Goal: Task Accomplishment & Management: Manage account settings

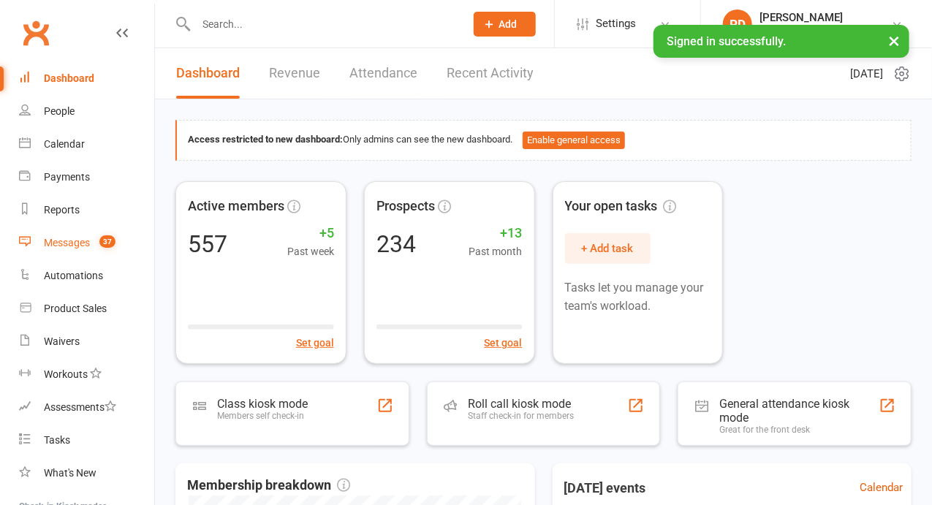
click at [70, 244] on div "Messages" at bounding box center [67, 243] width 46 height 12
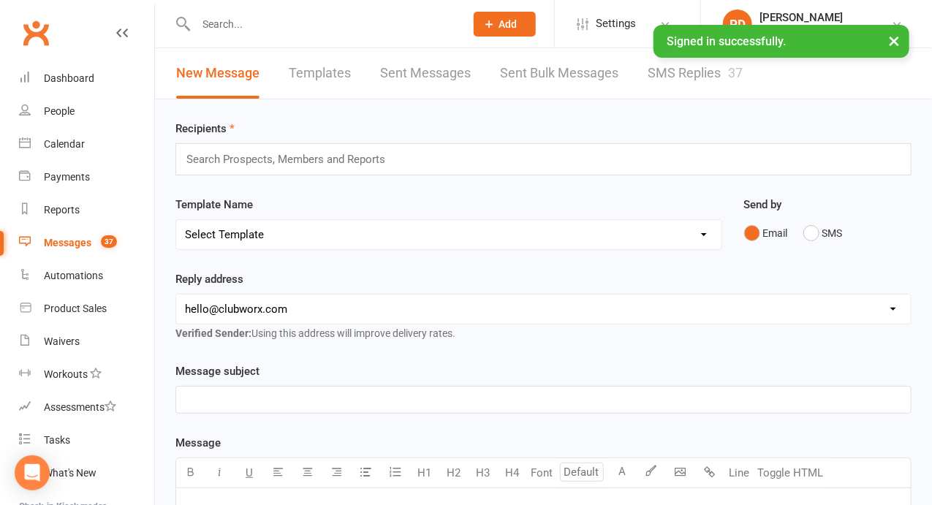
click at [667, 73] on link "SMS Replies 37" at bounding box center [695, 73] width 95 height 50
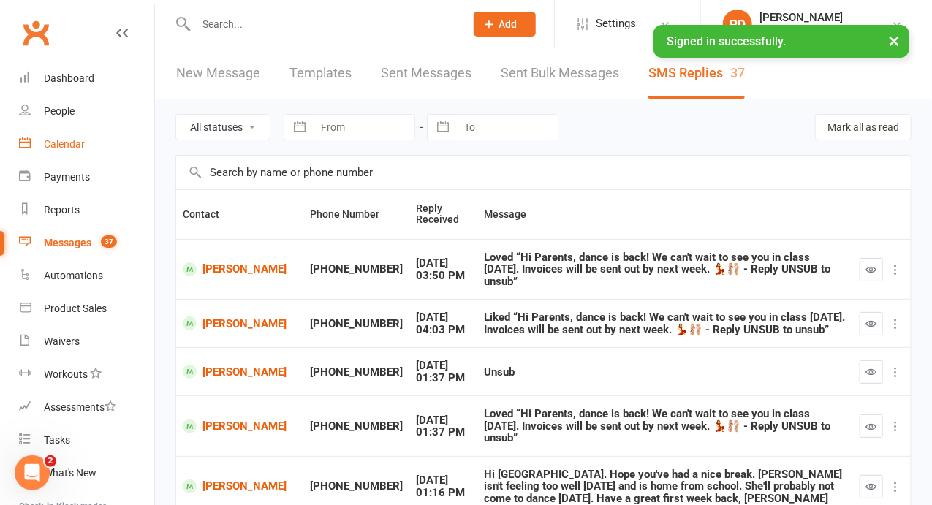
click at [63, 140] on div "Calendar" at bounding box center [64, 144] width 41 height 12
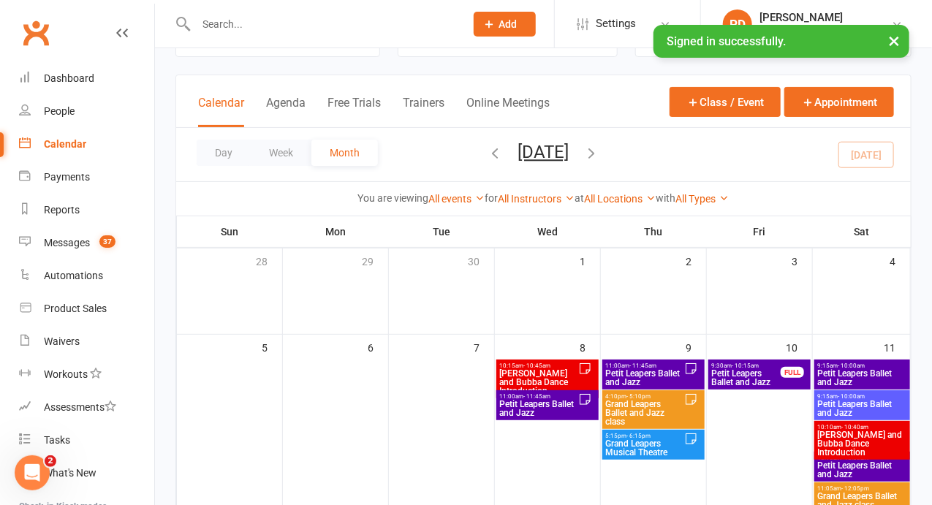
scroll to position [63, 0]
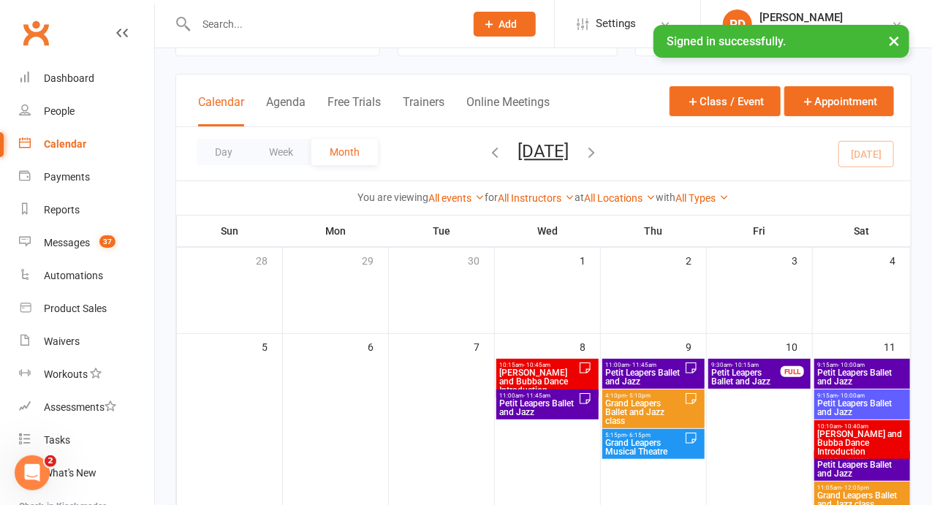
click at [547, 371] on span "[PERSON_NAME] and Bubba Dance Introduction" at bounding box center [538, 382] width 79 height 26
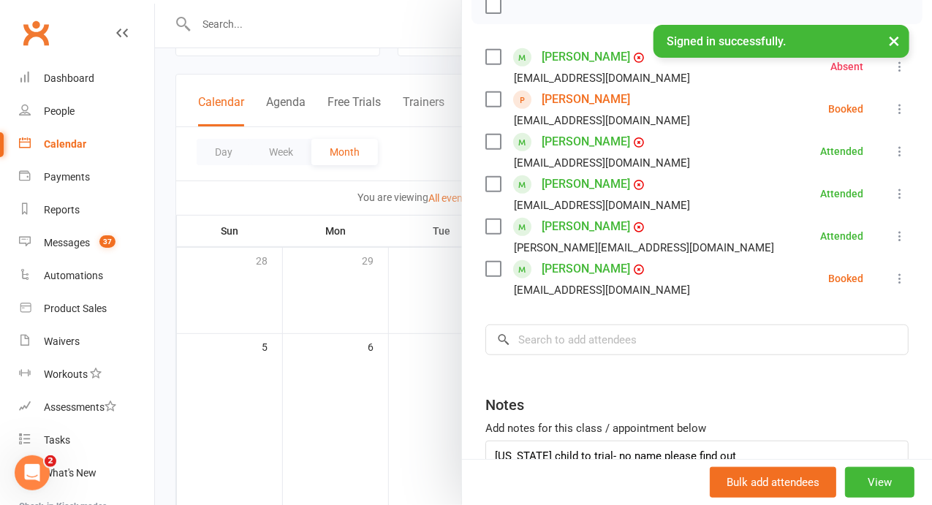
scroll to position [206, 0]
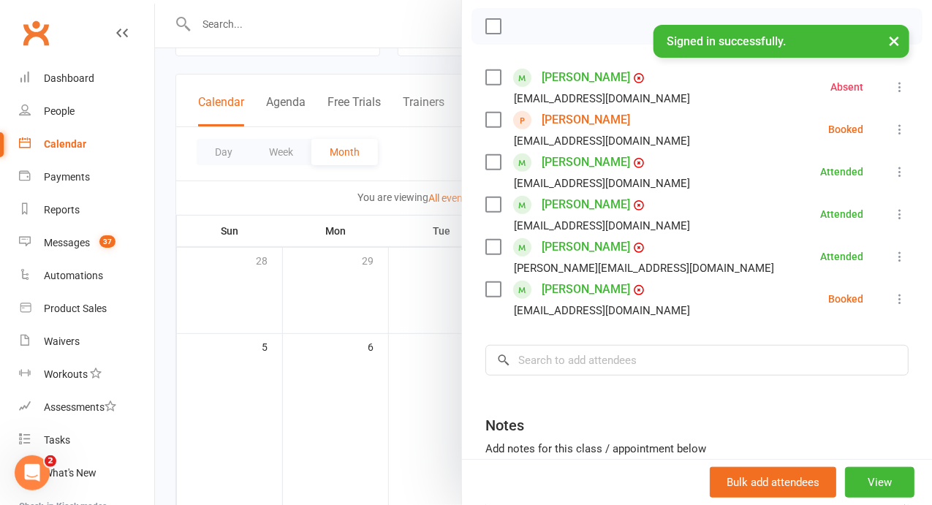
click at [504, 205] on div at bounding box center [543, 252] width 777 height 505
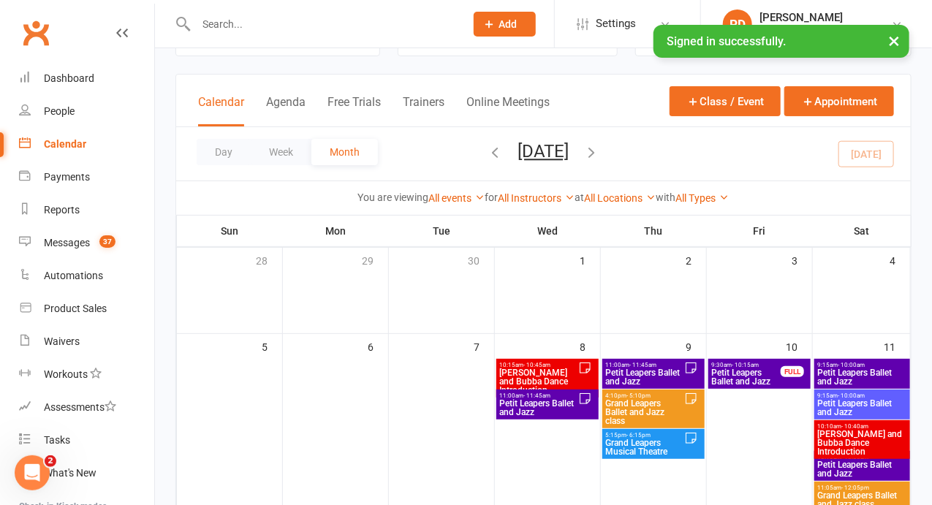
click at [556, 405] on span "Petit Leapers Ballet and Jazz" at bounding box center [538, 408] width 79 height 18
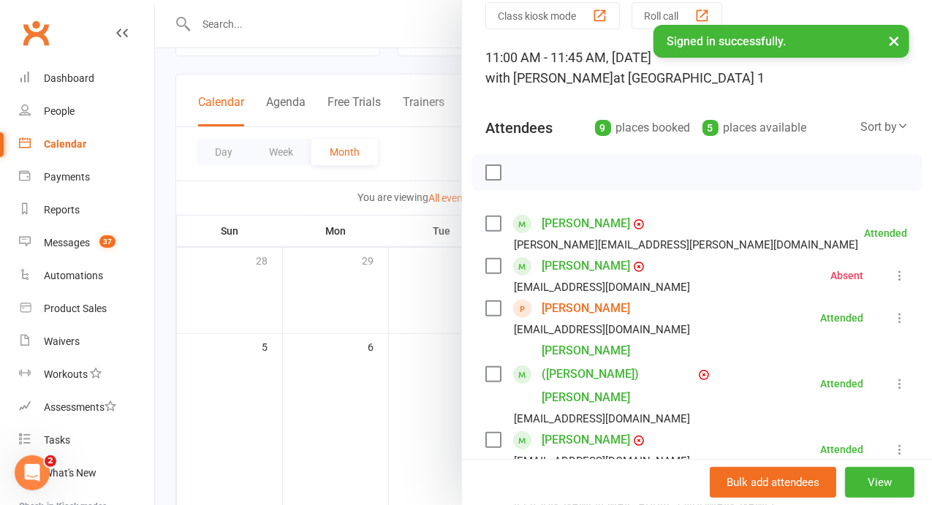
scroll to position [77, 0]
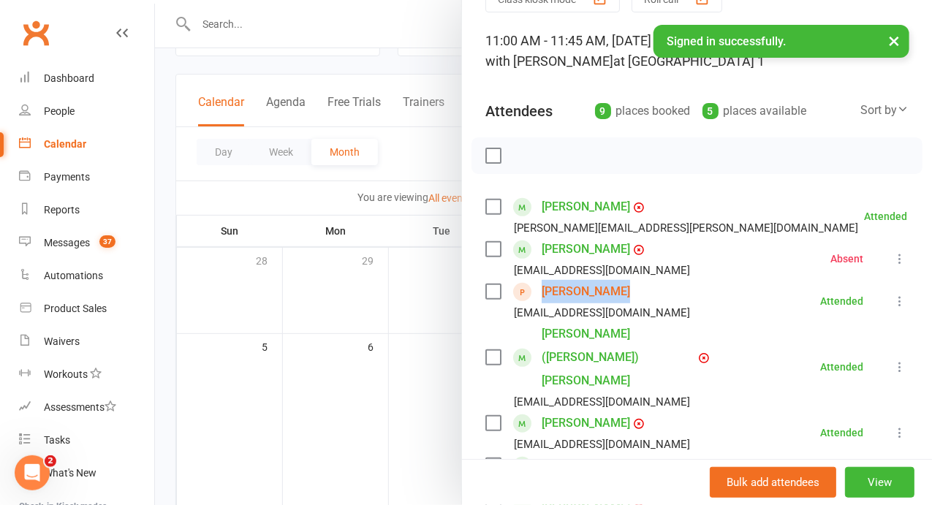
drag, startPoint x: 720, startPoint y: 307, endPoint x: 635, endPoint y: 303, distance: 85.6
click at [635, 303] on li "[PERSON_NAME] [EMAIL_ADDRESS][DOMAIN_NAME] Attended More info Remove Mark absen…" at bounding box center [697, 301] width 423 height 42
copy link "[PERSON_NAME]"
click at [759, 301] on li "[PERSON_NAME] [EMAIL_ADDRESS][DOMAIN_NAME] Attended More info Remove Mark absen…" at bounding box center [697, 301] width 423 height 42
click at [630, 303] on link "[PERSON_NAME]" at bounding box center [586, 291] width 88 height 23
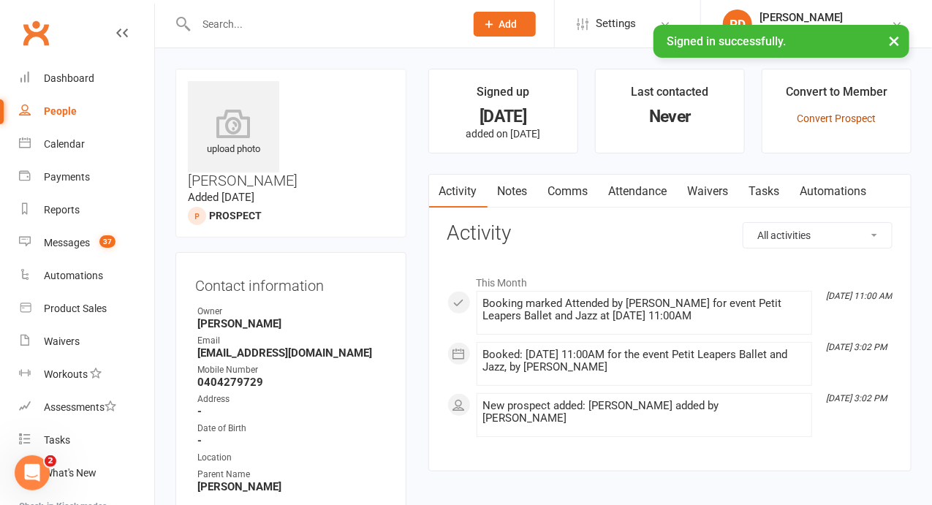
click at [831, 116] on link "Convert Prospect" at bounding box center [836, 119] width 79 height 12
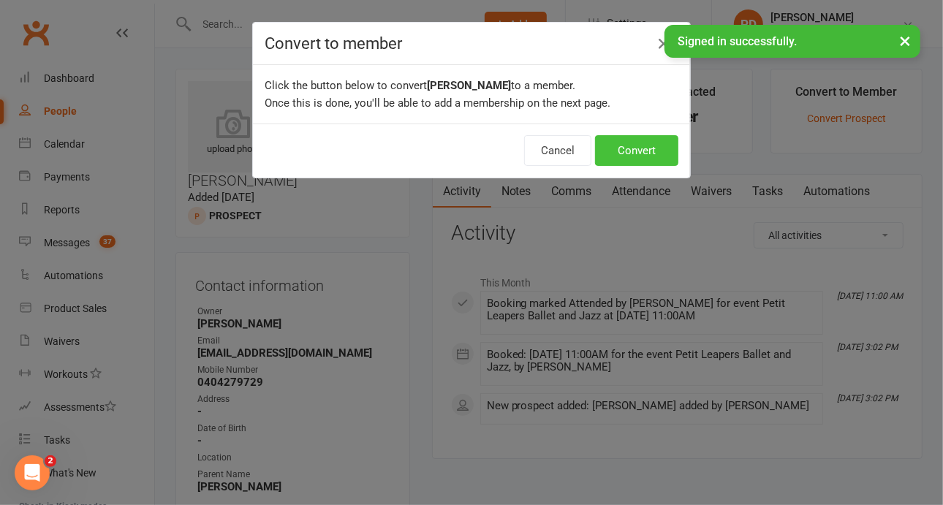
click at [619, 151] on button "Convert" at bounding box center [636, 150] width 83 height 31
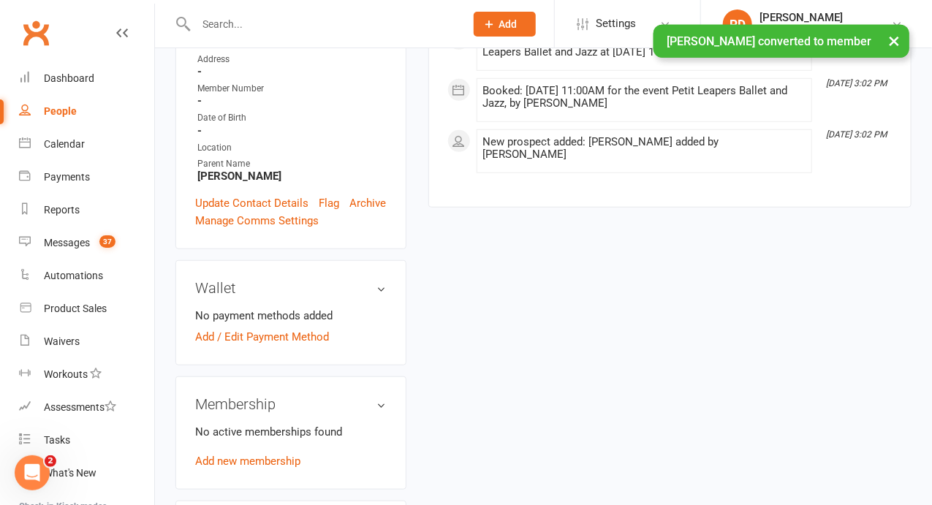
scroll to position [352, 0]
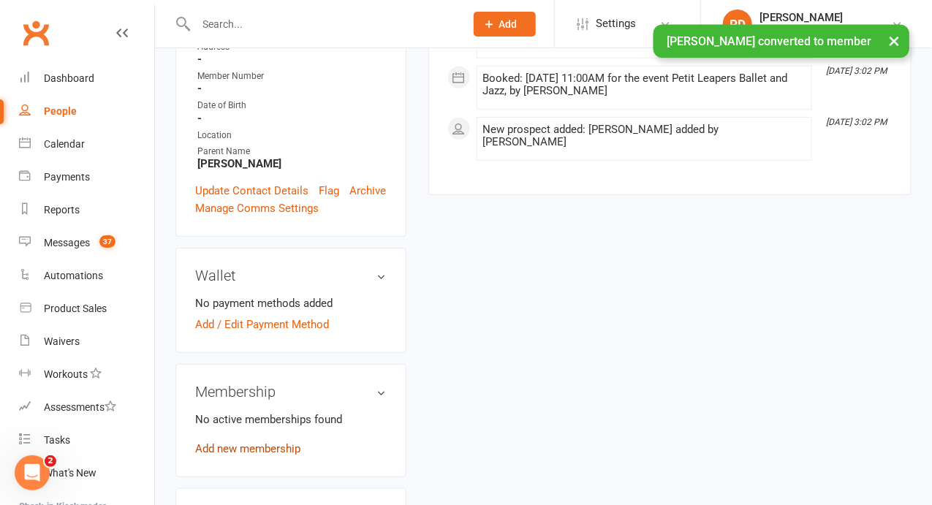
click at [256, 442] on link "Add new membership" at bounding box center [247, 448] width 105 height 13
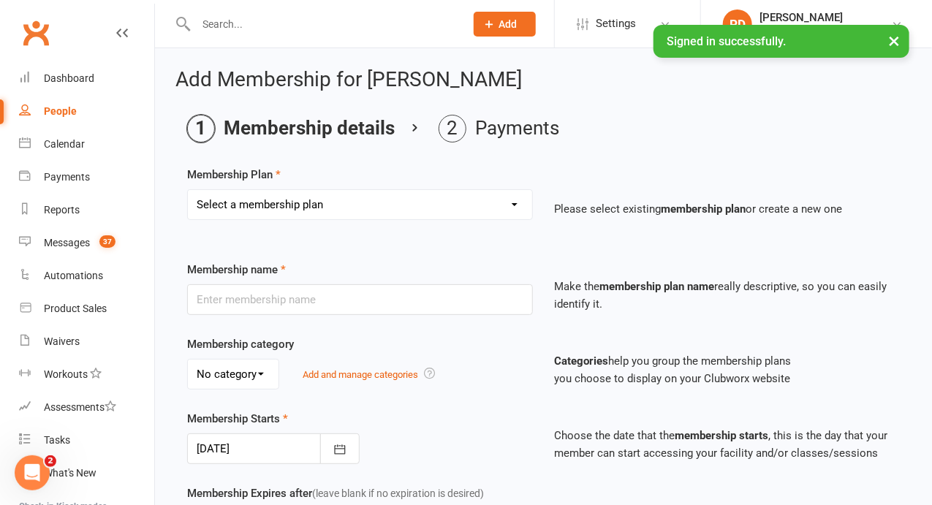
click at [241, 211] on select "Select a membership plan Create new Membership Plan Term 1 [PERSON_NAME] & Bubb…" at bounding box center [360, 204] width 344 height 29
select select "51"
click at [188, 190] on select "Select a membership plan Create new Membership Plan Term 1 [PERSON_NAME] & Bubb…" at bounding box center [360, 204] width 344 height 29
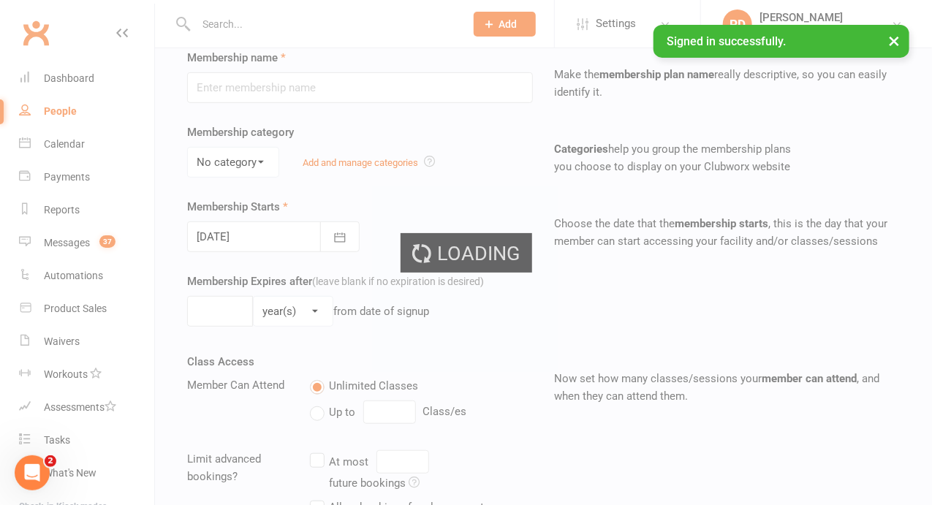
type input "[MEDICAL_DATA] 2025 Petit Leapers 10 class"
type input "0"
type input "10"
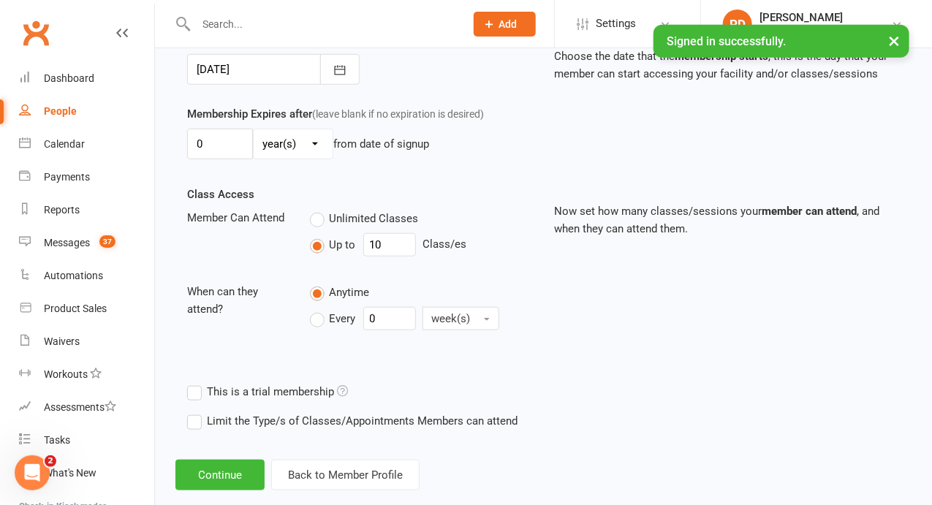
scroll to position [401, 0]
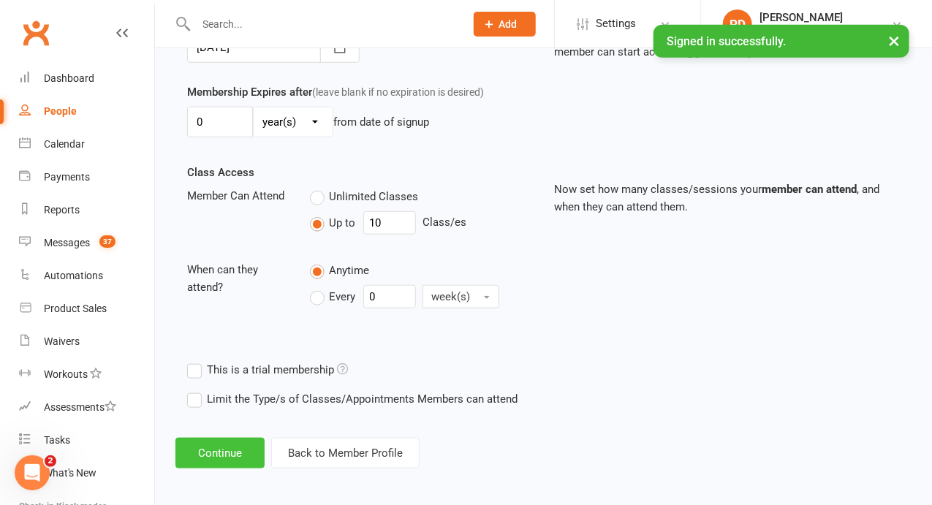
click at [232, 453] on button "Continue" at bounding box center [220, 453] width 89 height 31
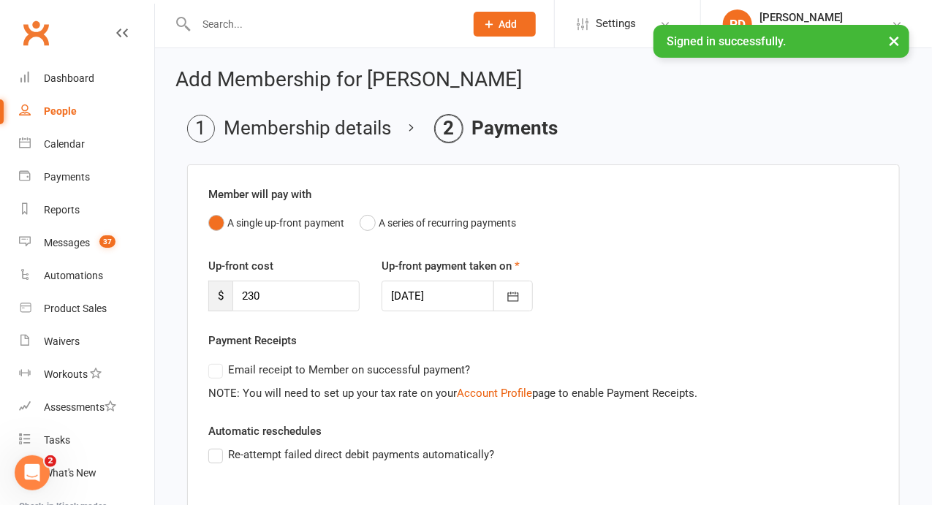
scroll to position [288, 0]
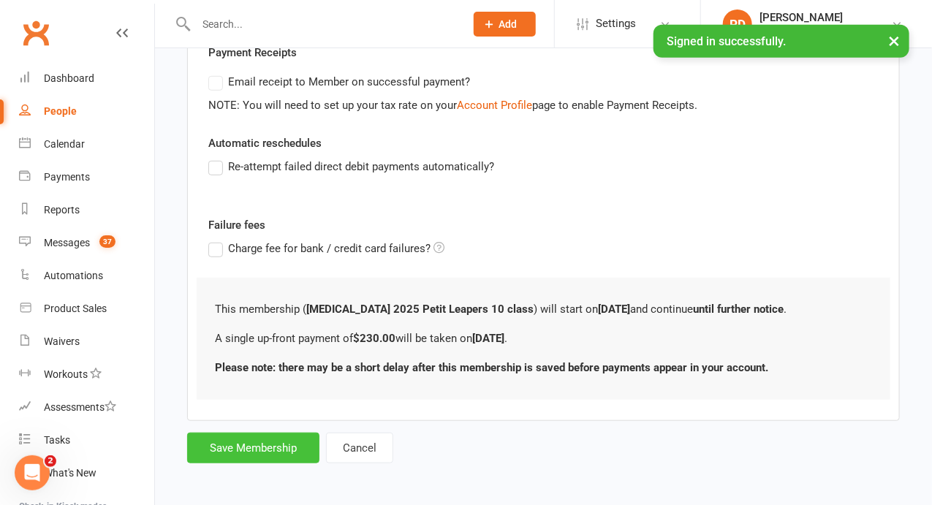
click at [228, 448] on button "Save Membership" at bounding box center [253, 448] width 132 height 31
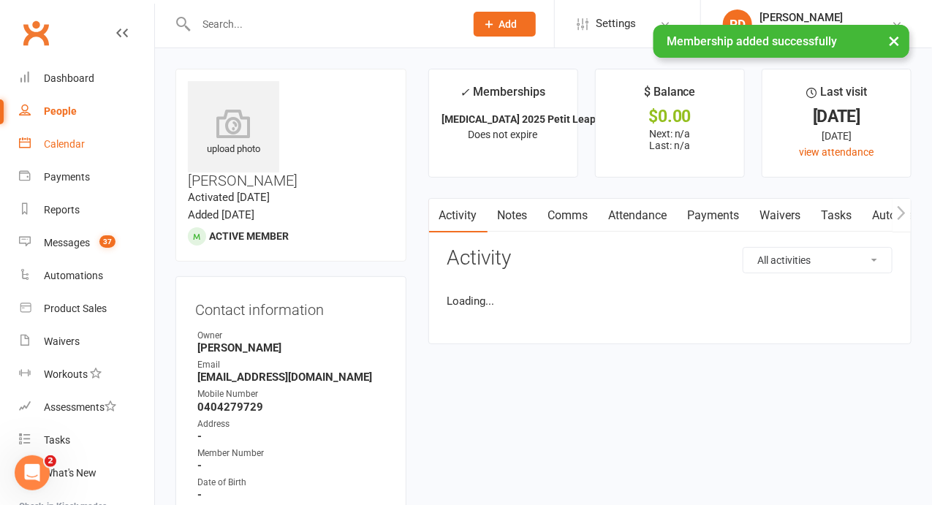
click at [71, 150] on link "Calendar" at bounding box center [86, 144] width 135 height 33
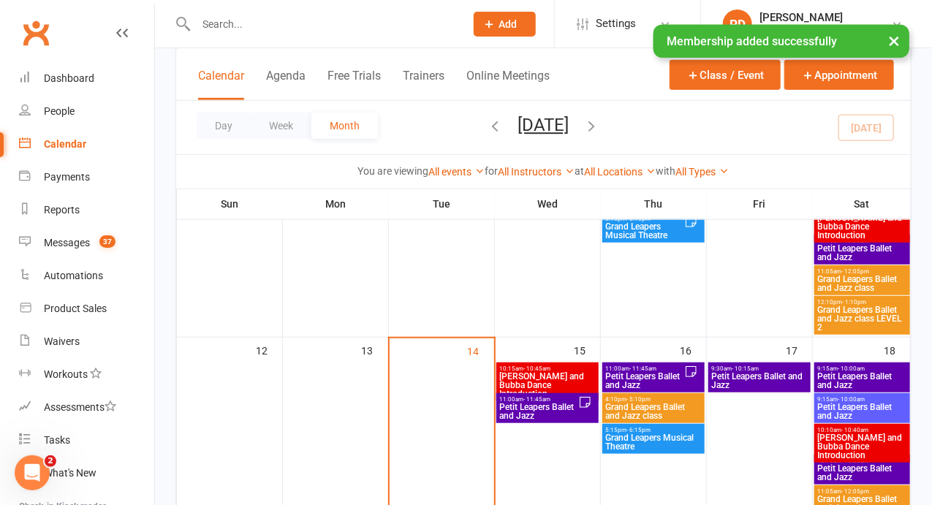
scroll to position [291, 0]
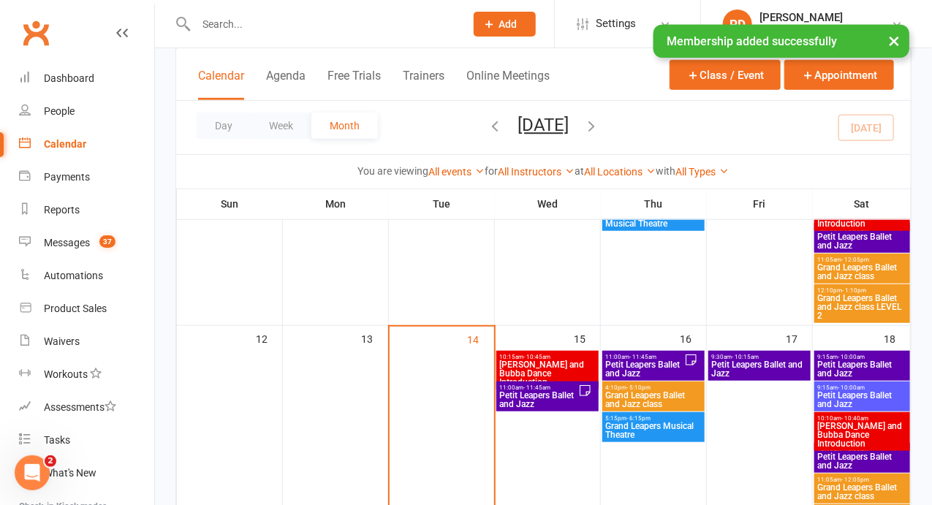
click at [531, 392] on span "Petit Leapers Ballet and Jazz" at bounding box center [538, 400] width 79 height 18
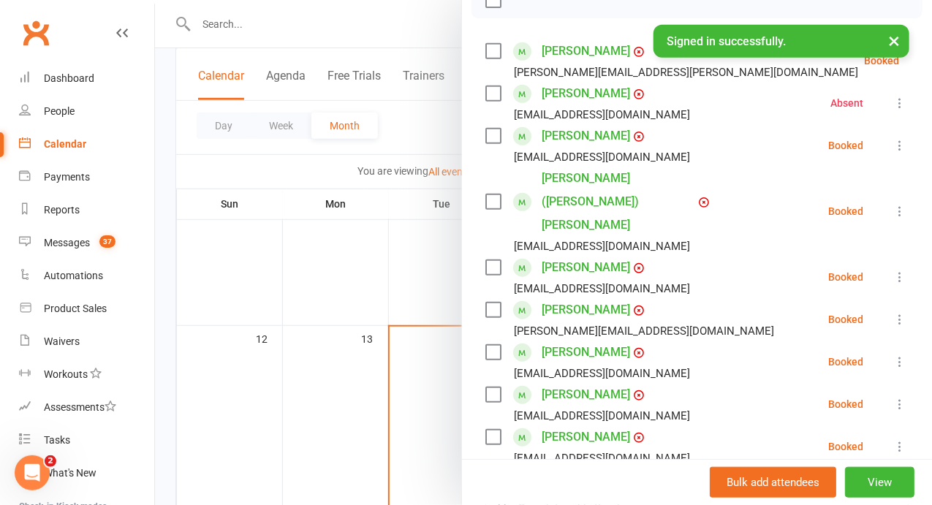
scroll to position [472, 0]
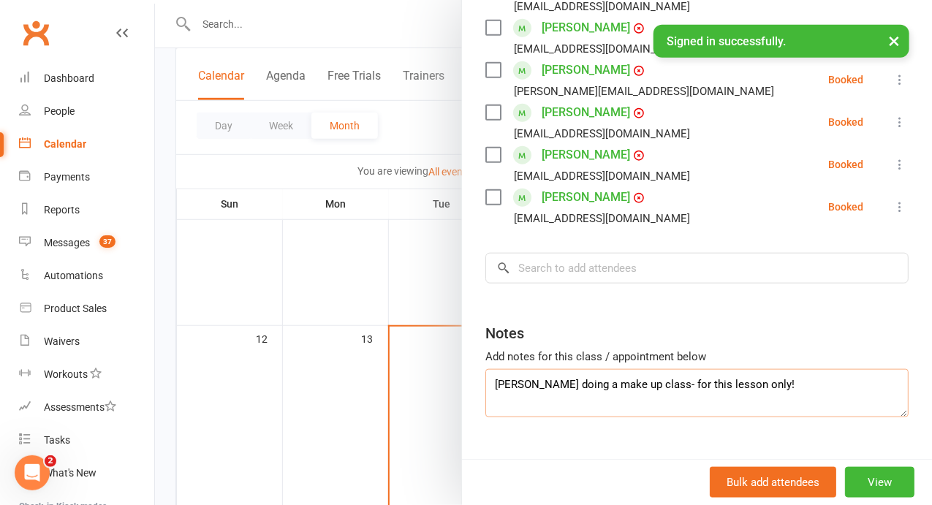
drag, startPoint x: 853, startPoint y: 361, endPoint x: 529, endPoint y: 333, distance: 325.2
click at [529, 0] on div "Petit Leapers Ballet and Jazz Class kiosk mode Roll call 11:00 AM - 11:45 AM, […" at bounding box center [543, 0] width 777 height 0
click at [646, 253] on input "search" at bounding box center [697, 268] width 423 height 31
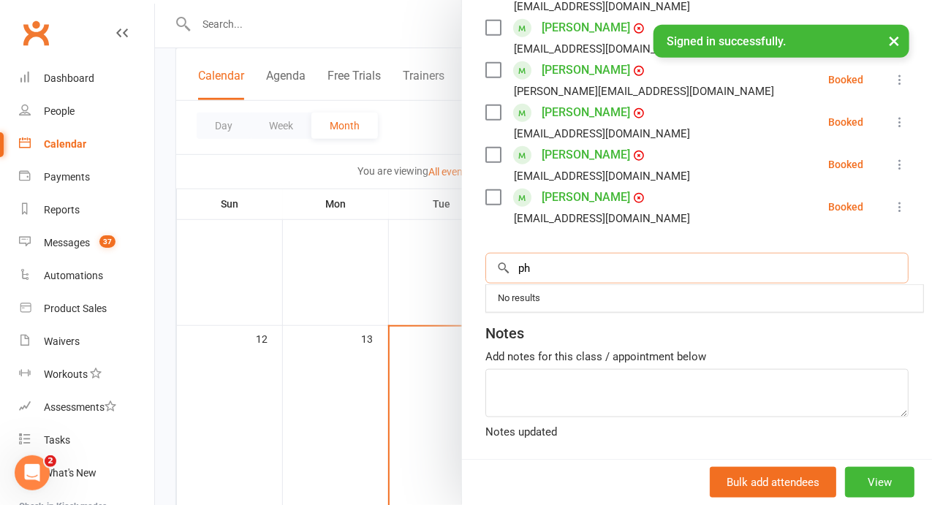
type input "p"
click at [648, 253] on input "[PERSON_NAME]" at bounding box center [697, 268] width 423 height 31
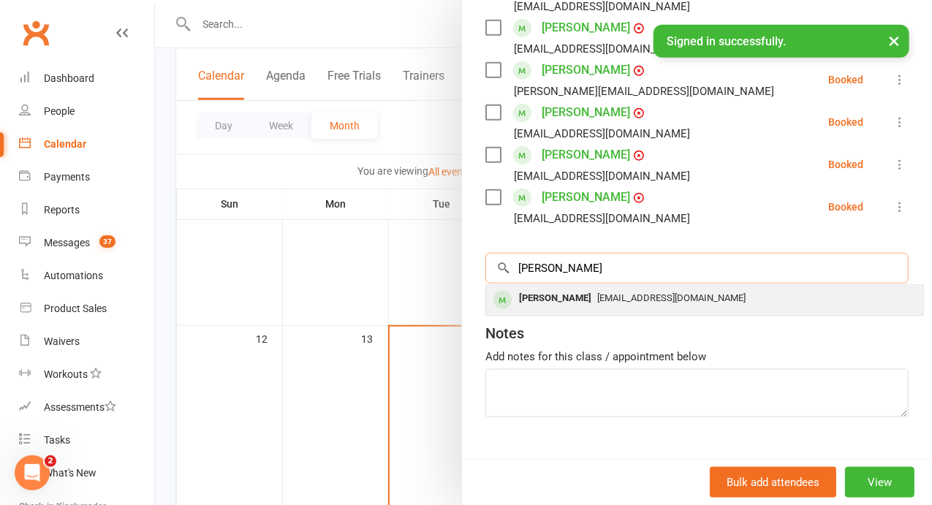
type input "[PERSON_NAME]"
click at [597, 288] on div "[PERSON_NAME]" at bounding box center [555, 298] width 84 height 21
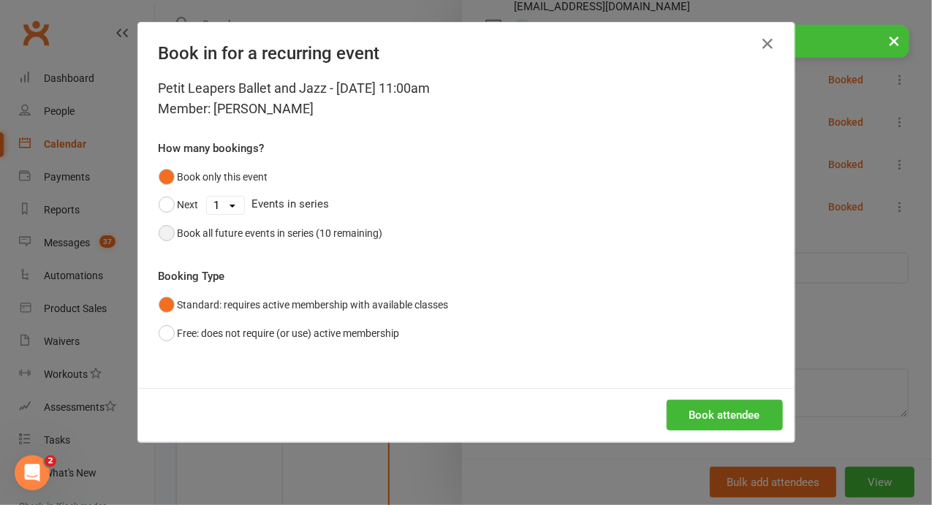
click at [355, 232] on div "Book all future events in series (10 remaining)" at bounding box center [280, 233] width 205 height 16
click at [730, 404] on button "Book attendee" at bounding box center [725, 415] width 116 height 31
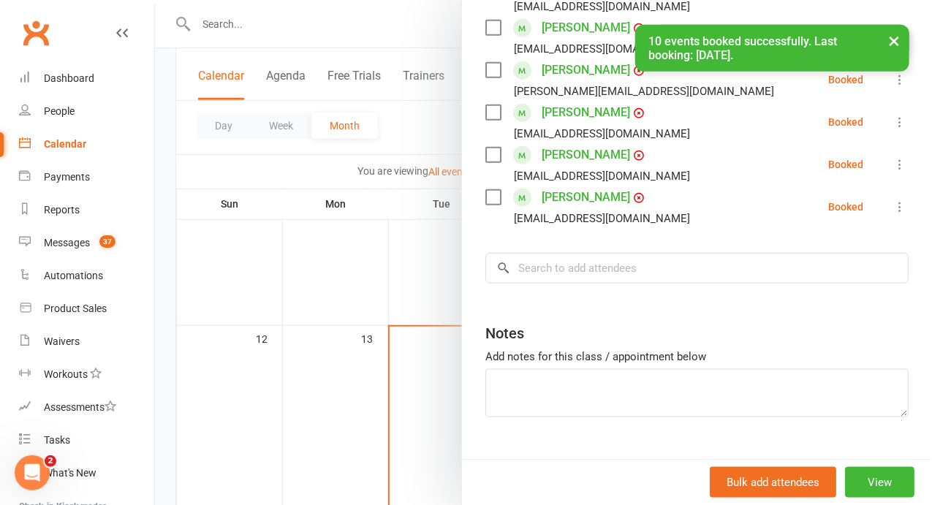
click at [528, 462] on div at bounding box center [543, 252] width 777 height 505
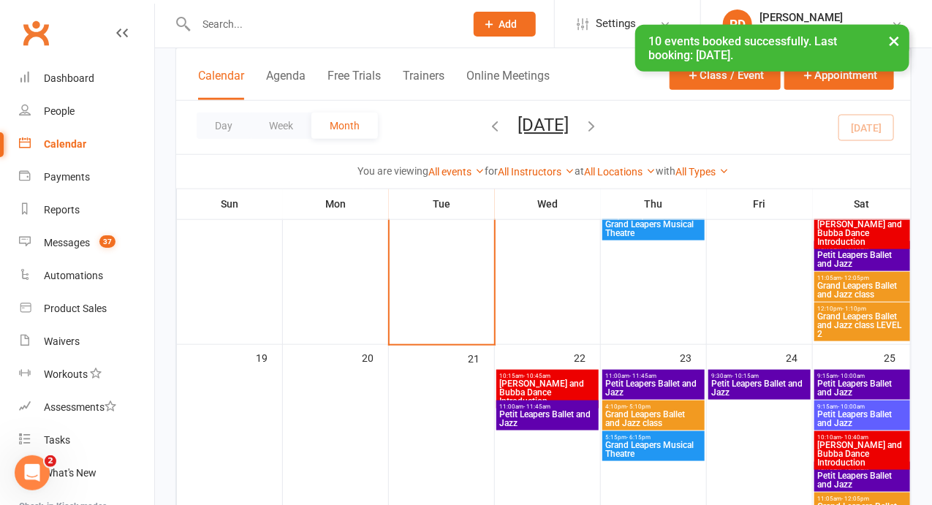
scroll to position [495, 0]
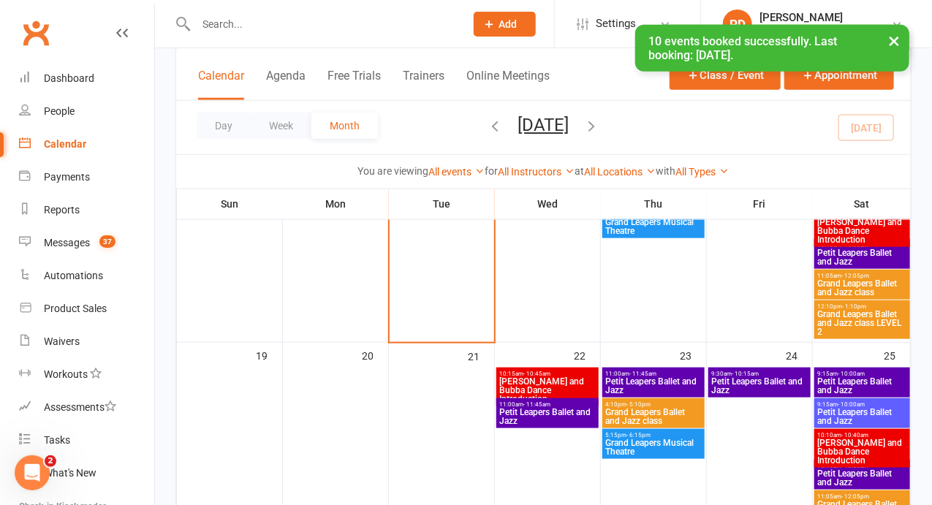
click at [582, 412] on span "Petit Leapers Ballet and Jazz" at bounding box center [547, 417] width 97 height 18
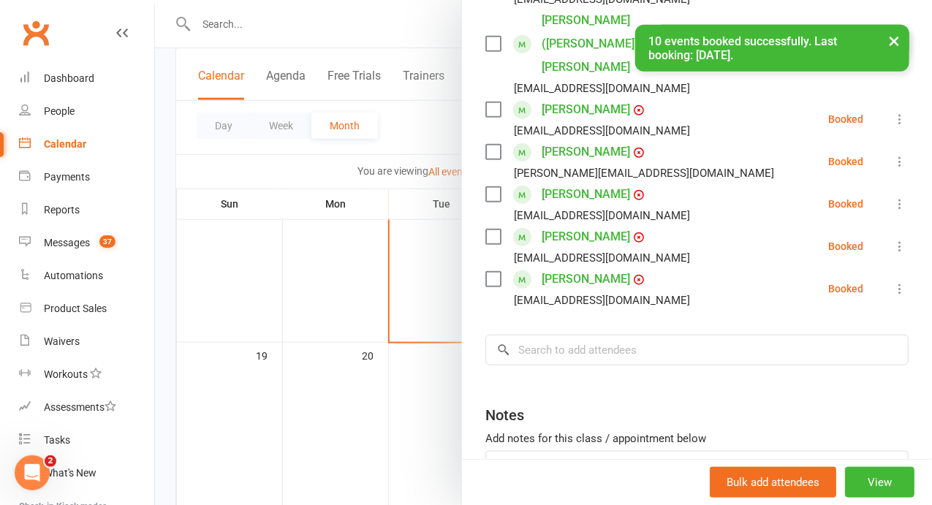
scroll to position [383, 0]
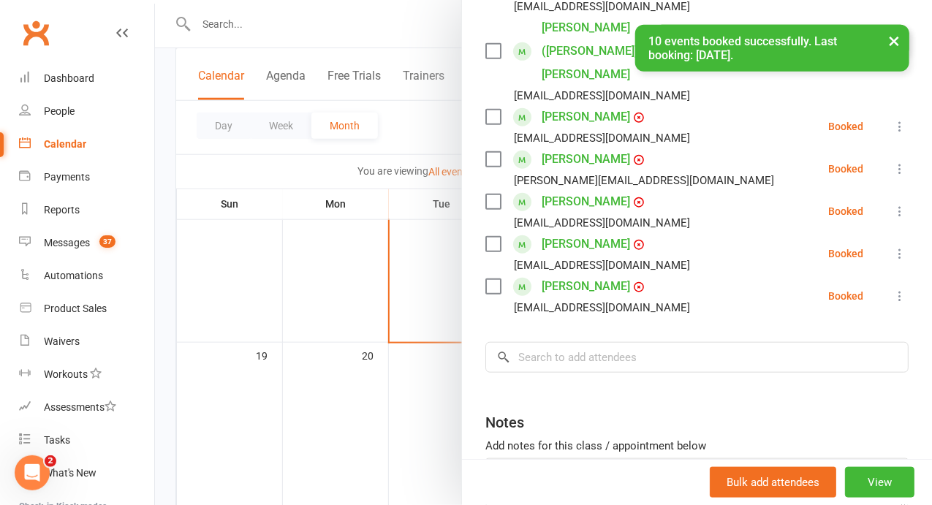
click at [664, 401] on div "Notes" at bounding box center [697, 419] width 423 height 36
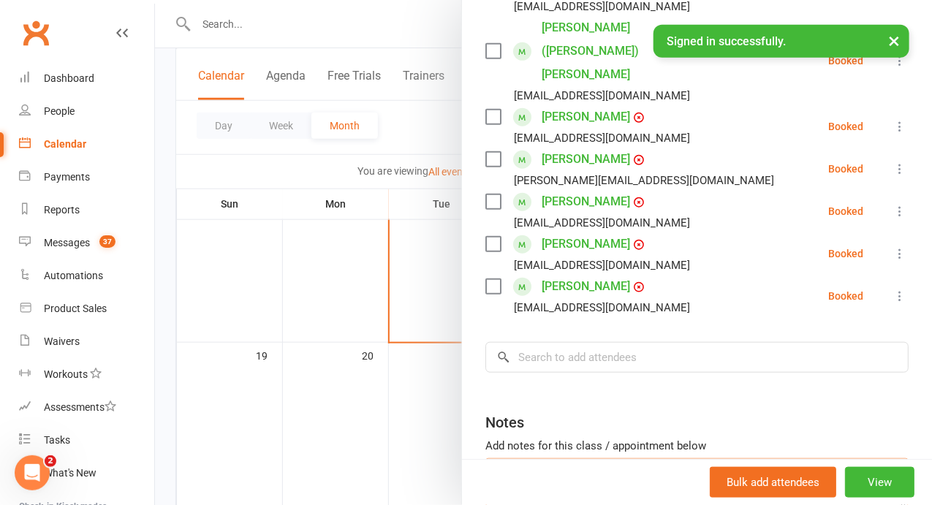
click at [646, 458] on textarea at bounding box center [697, 482] width 423 height 48
paste textarea "[PERSON_NAME] doing a make up class- for this lesson only!"
type textarea "[PERSON_NAME] doing a make up class- for this lesson only!"
click at [415, 445] on div at bounding box center [543, 252] width 777 height 505
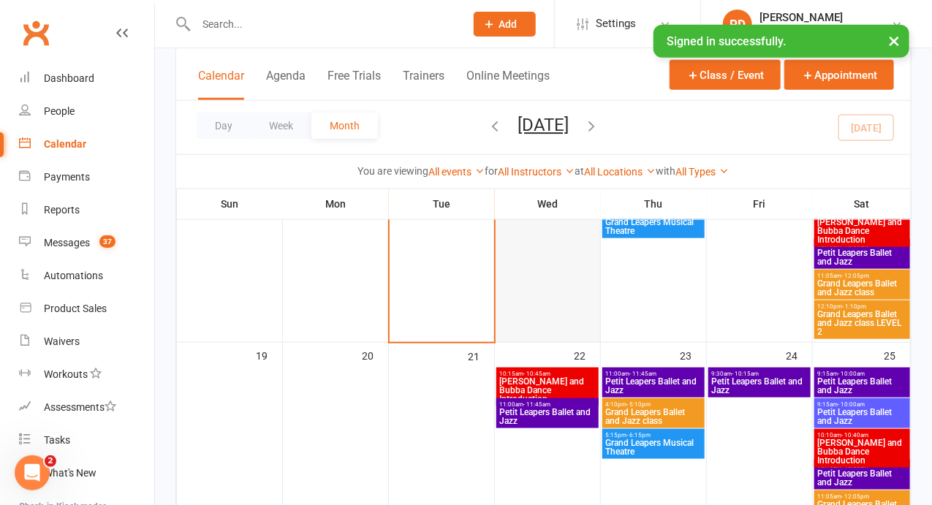
scroll to position [331, 0]
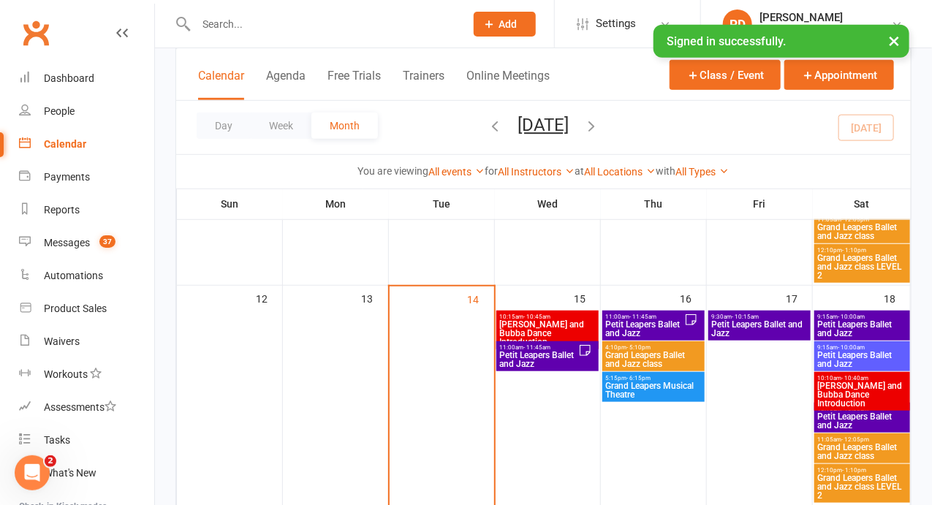
click at [548, 325] on span "[PERSON_NAME] and Bubba Dance Introduction" at bounding box center [547, 333] width 97 height 26
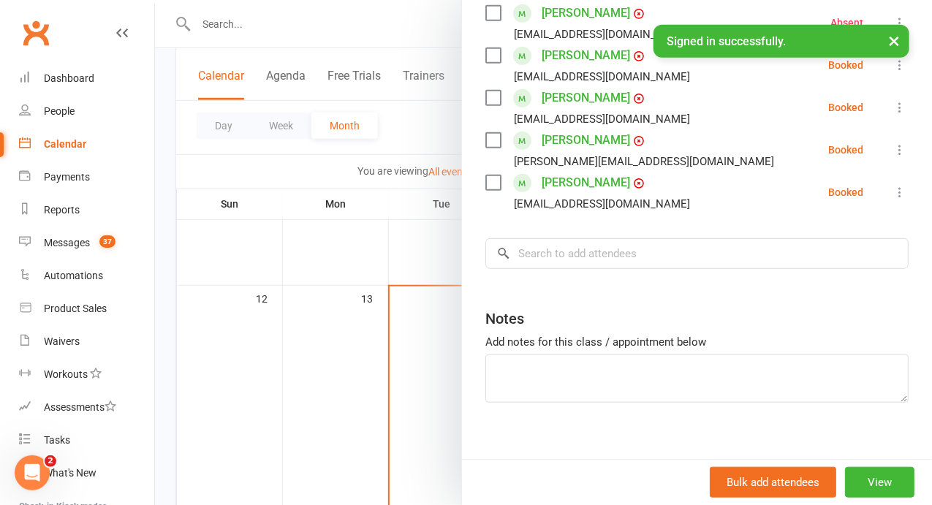
scroll to position [282, 0]
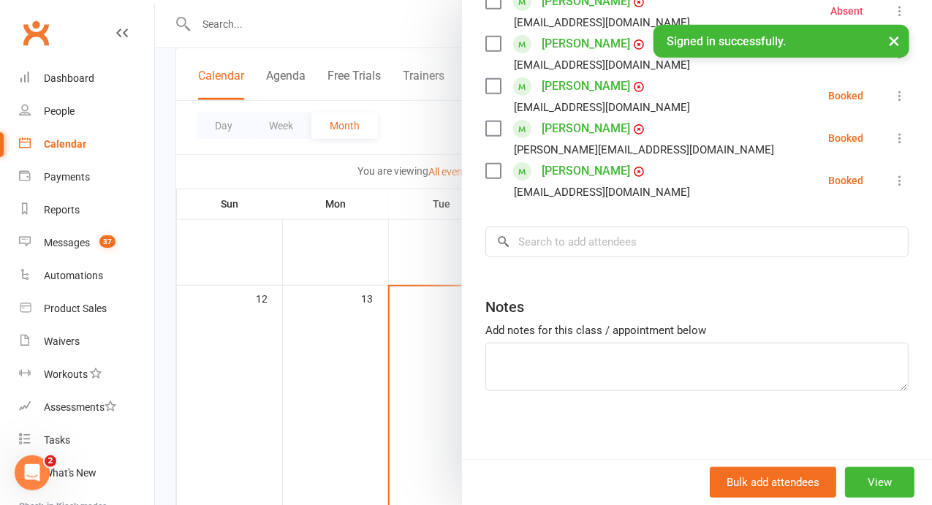
click at [474, 195] on div at bounding box center [543, 252] width 777 height 505
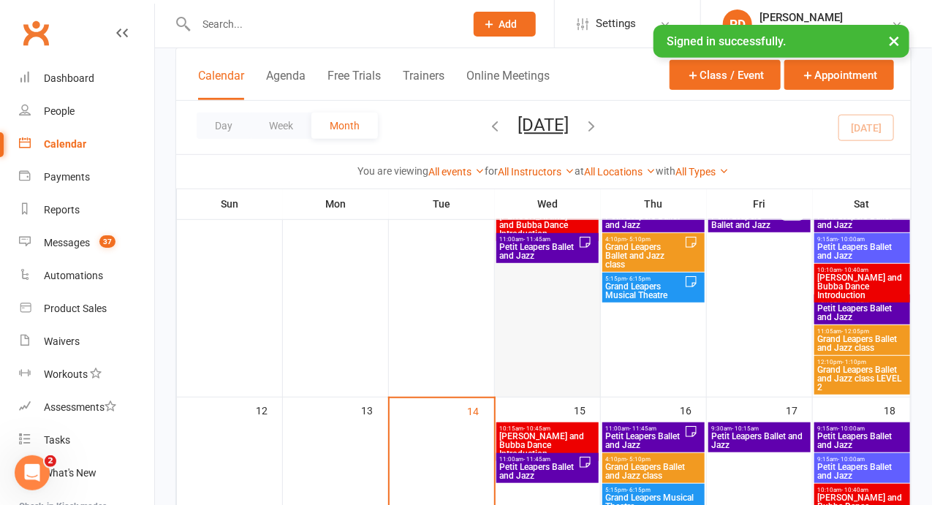
scroll to position [66, 0]
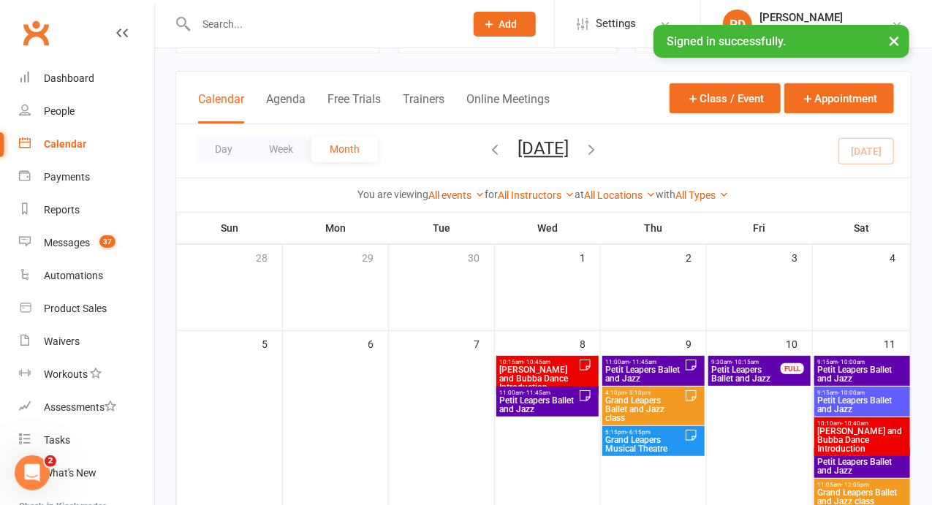
click at [549, 368] on span "[PERSON_NAME] and Bubba Dance Introduction" at bounding box center [538, 379] width 79 height 26
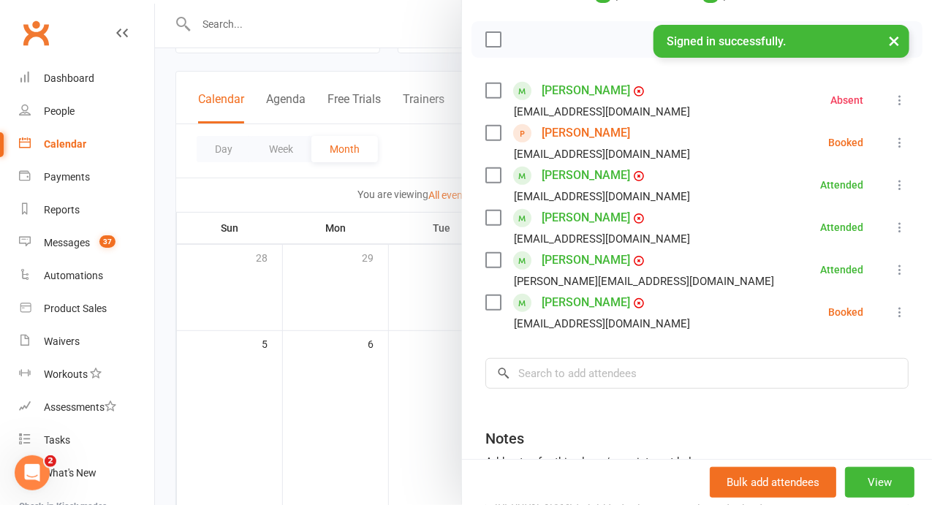
scroll to position [190, 0]
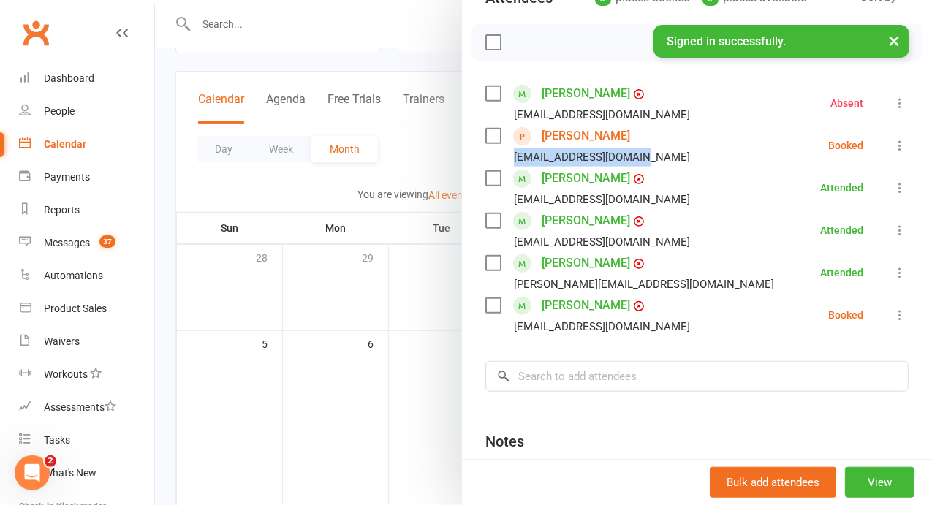
drag, startPoint x: 740, startPoint y: 173, endPoint x: 604, endPoint y: 184, distance: 136.4
click at [604, 167] on li "[PERSON_NAME] [EMAIL_ADDRESS][DOMAIN_NAME] Booked More info Remove Check in Mar…" at bounding box center [697, 145] width 423 height 42
copy div "[EMAIL_ADDRESS][DOMAIN_NAME]"
click at [630, 317] on link "[PERSON_NAME]" at bounding box center [586, 305] width 88 height 23
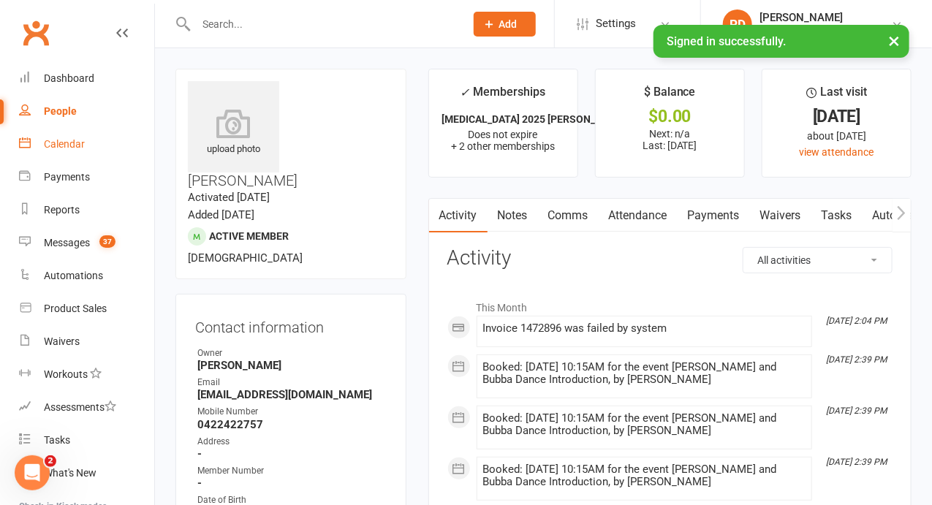
click at [69, 148] on div "Calendar" at bounding box center [64, 144] width 41 height 12
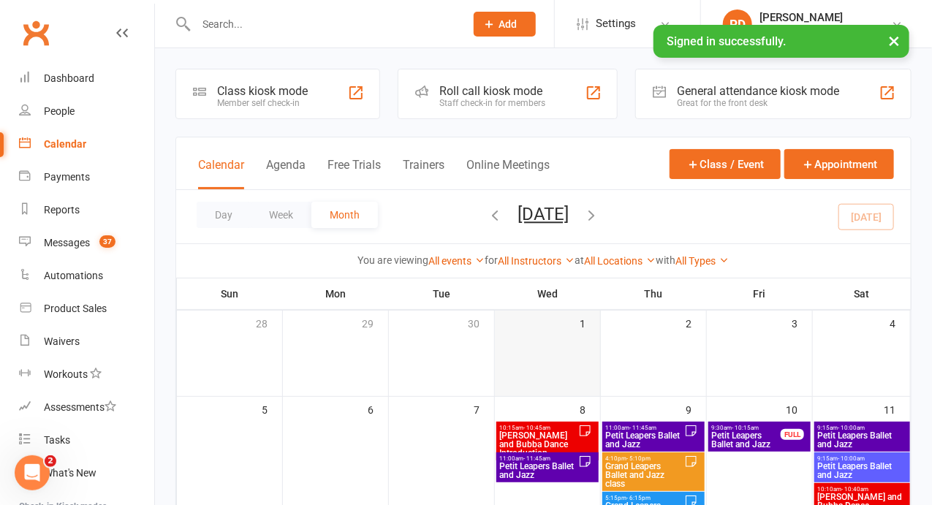
scroll to position [156, 0]
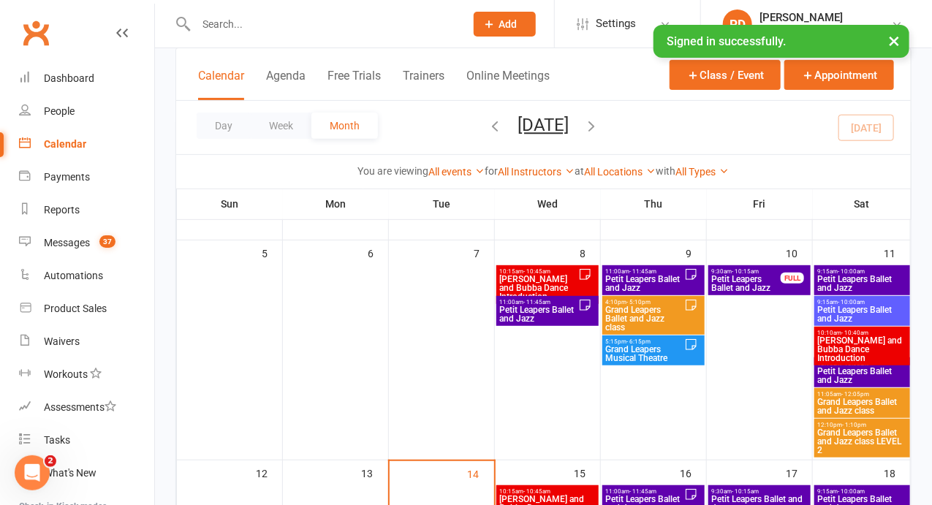
click at [559, 312] on span "Petit Leapers Ballet and Jazz" at bounding box center [538, 315] width 79 height 18
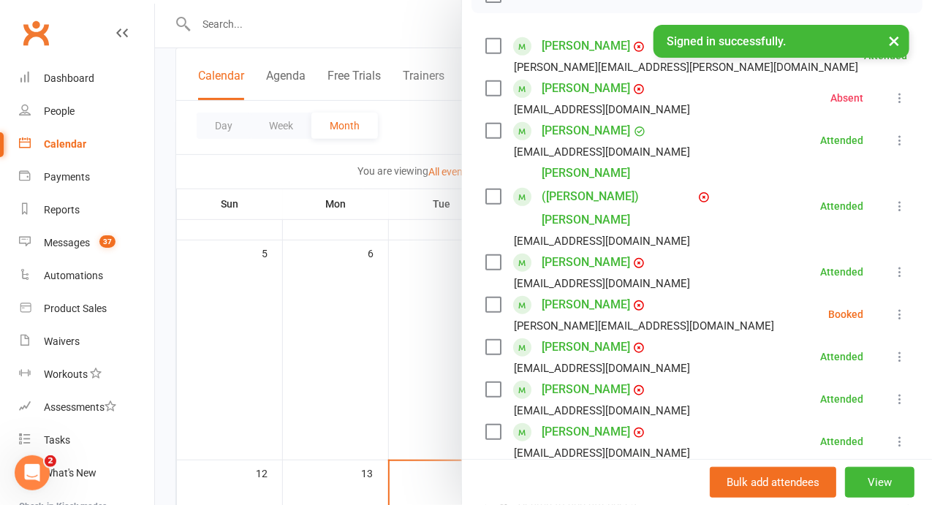
scroll to position [314, 0]
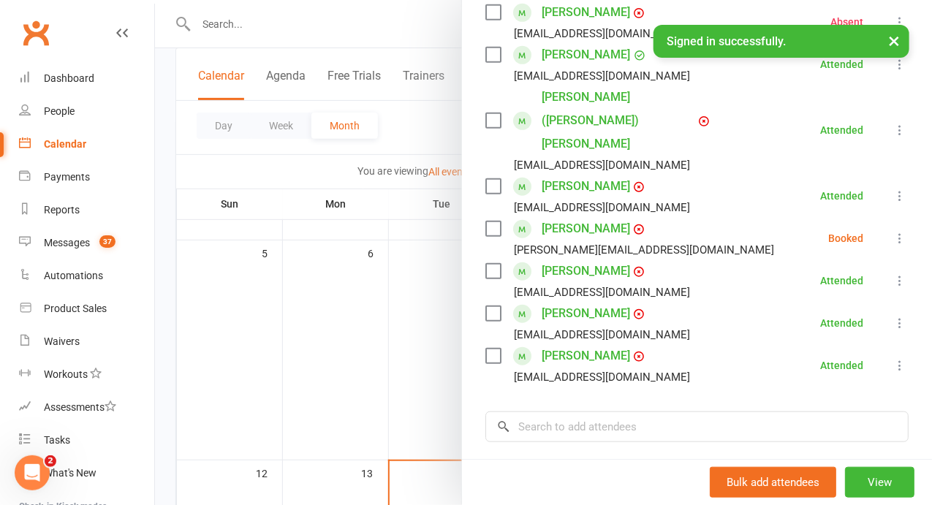
click at [630, 217] on link "[PERSON_NAME]" at bounding box center [586, 228] width 88 height 23
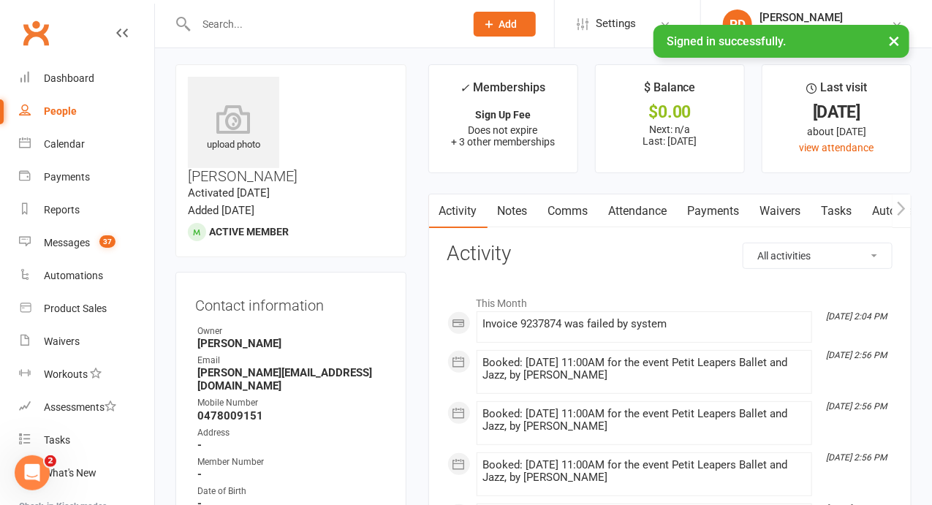
scroll to position [9, 0]
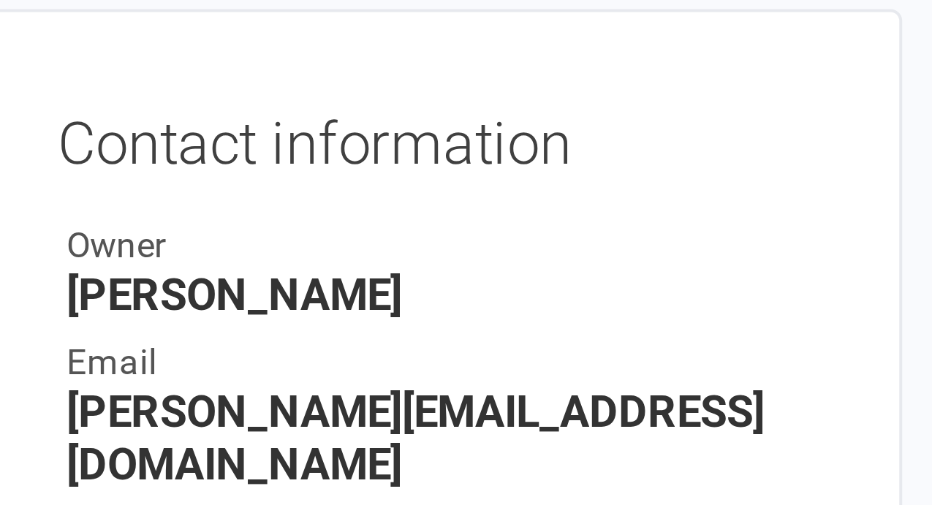
drag, startPoint x: 206, startPoint y: 344, endPoint x: 350, endPoint y: 317, distance: 146.6
click at [350, 362] on strong "[PERSON_NAME][EMAIL_ADDRESS][DOMAIN_NAME]" at bounding box center [291, 375] width 189 height 26
click at [247, 405] on strong "0478009151" at bounding box center [291, 411] width 189 height 13
click at [241, 405] on strong "0478009151" at bounding box center [291, 411] width 189 height 13
click at [268, 434] on strong "-" at bounding box center [291, 440] width 189 height 13
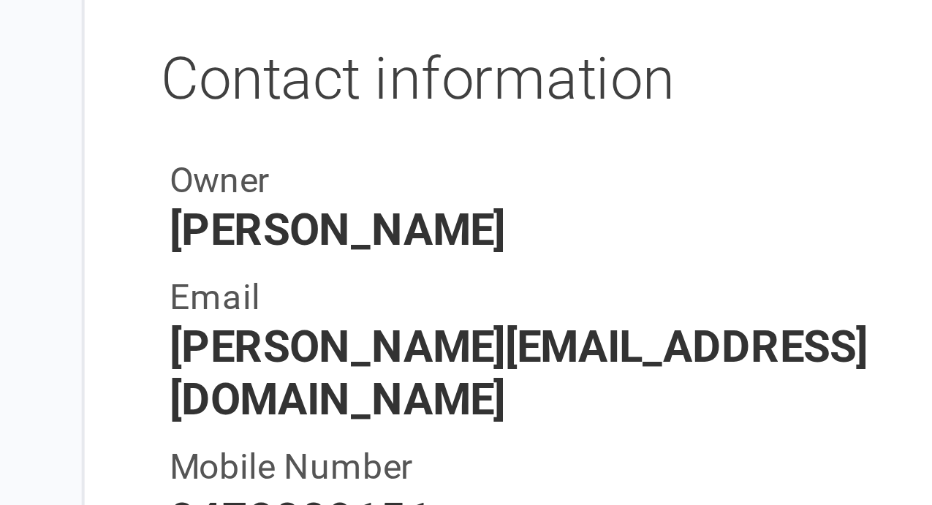
click at [194, 366] on div "Contact information Owner [PERSON_NAME] Email [PERSON_NAME][EMAIL_ADDRESS][DOMA…" at bounding box center [291, 443] width 231 height 351
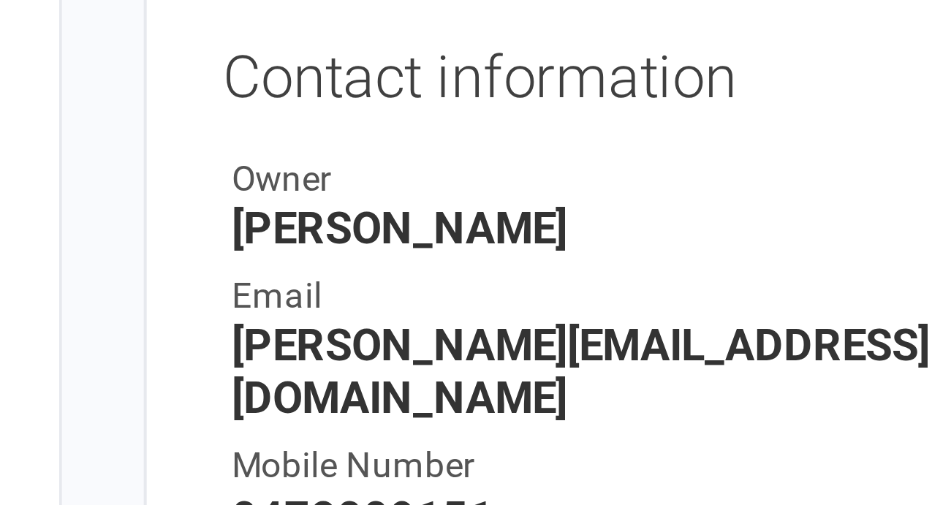
click at [206, 362] on strong "[PERSON_NAME][EMAIL_ADDRESS][DOMAIN_NAME]" at bounding box center [291, 375] width 189 height 26
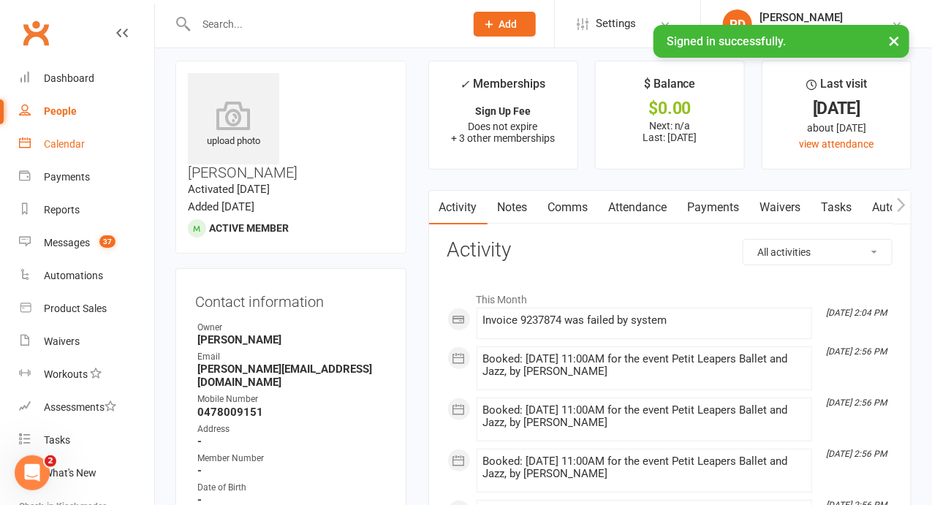
click at [63, 147] on div "Calendar" at bounding box center [64, 144] width 41 height 12
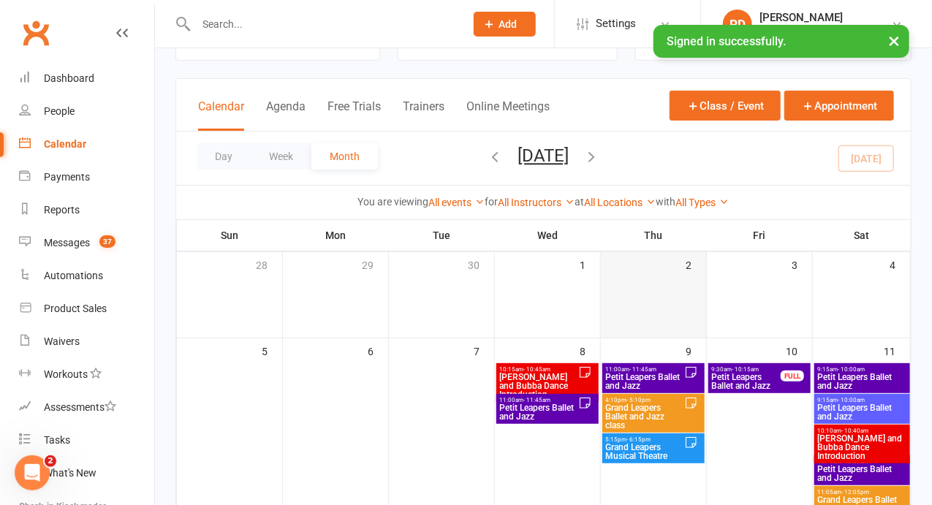
scroll to position [59, 0]
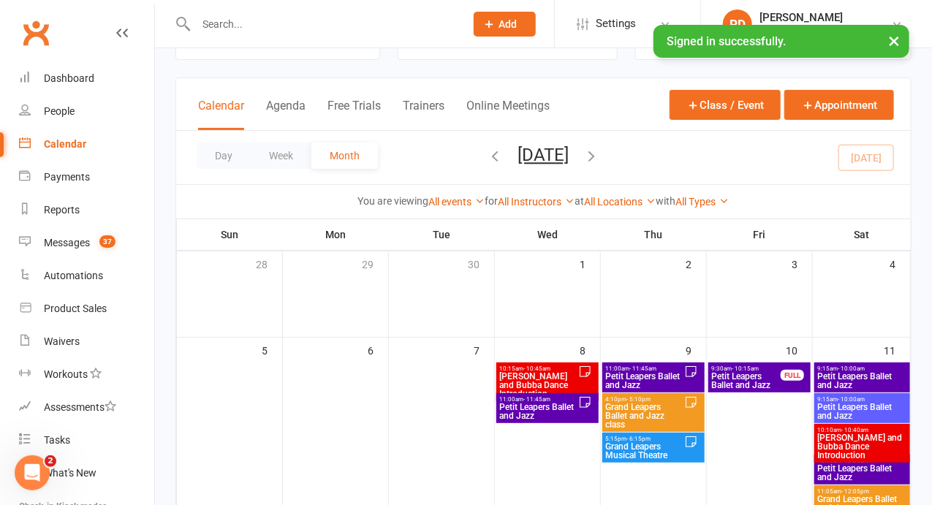
click at [561, 387] on span "[PERSON_NAME] and Bubba Dance Introduction" at bounding box center [538, 385] width 79 height 26
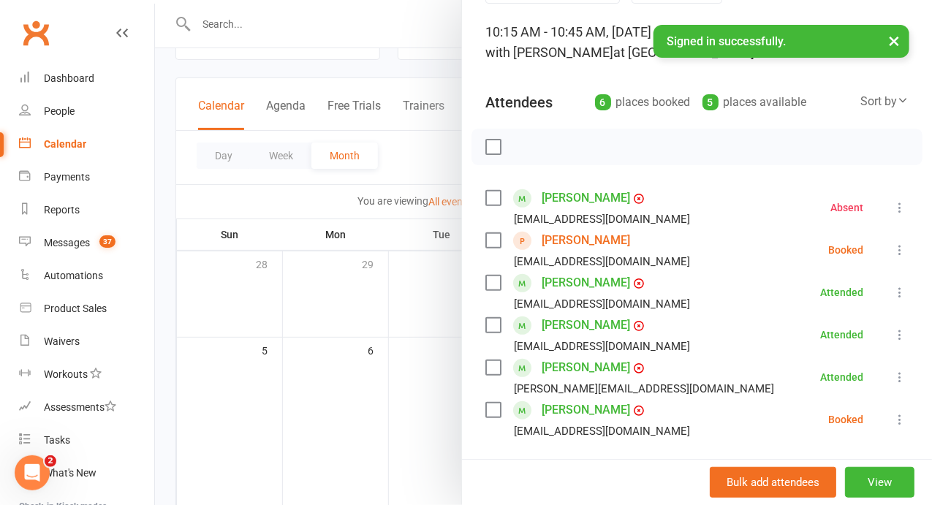
scroll to position [86, 0]
click at [501, 446] on div at bounding box center [543, 252] width 777 height 505
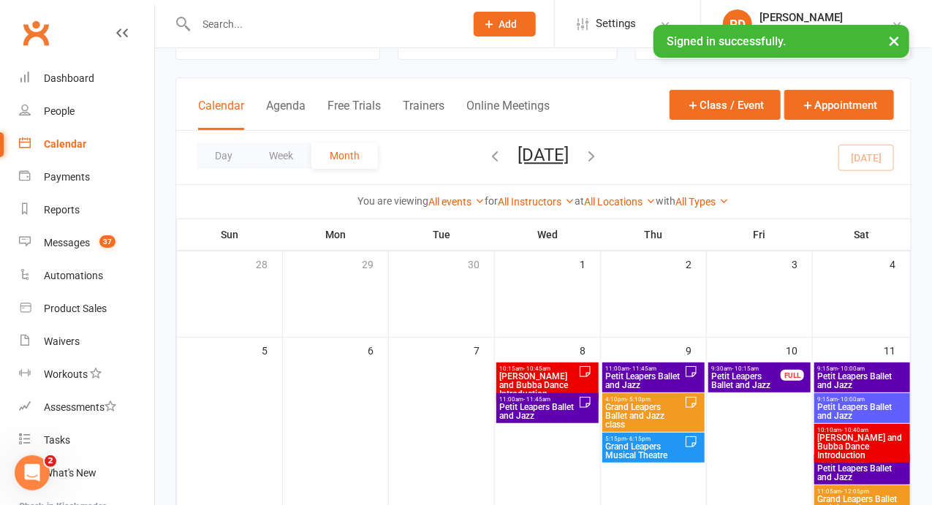
click at [542, 421] on div "11:00am - 11:45am Petit Leapers Ballet and Jazz" at bounding box center [548, 408] width 102 height 30
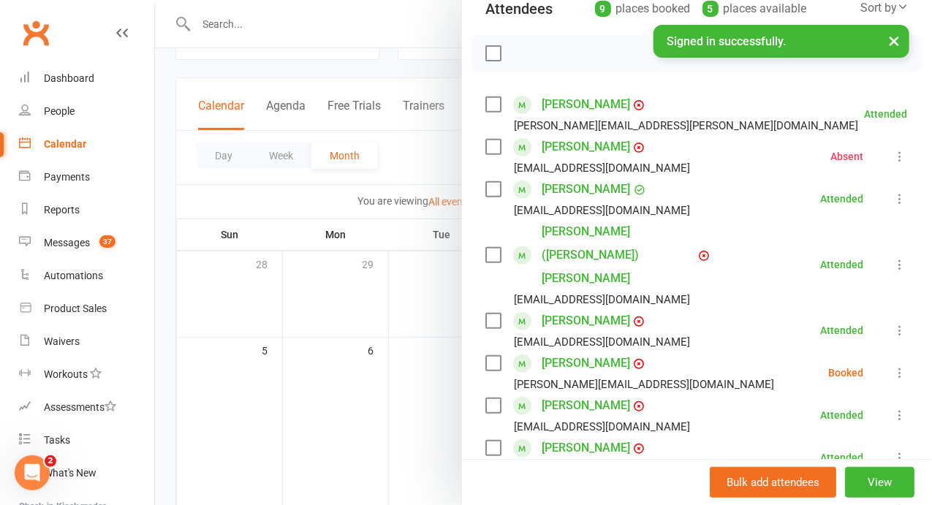
scroll to position [181, 0]
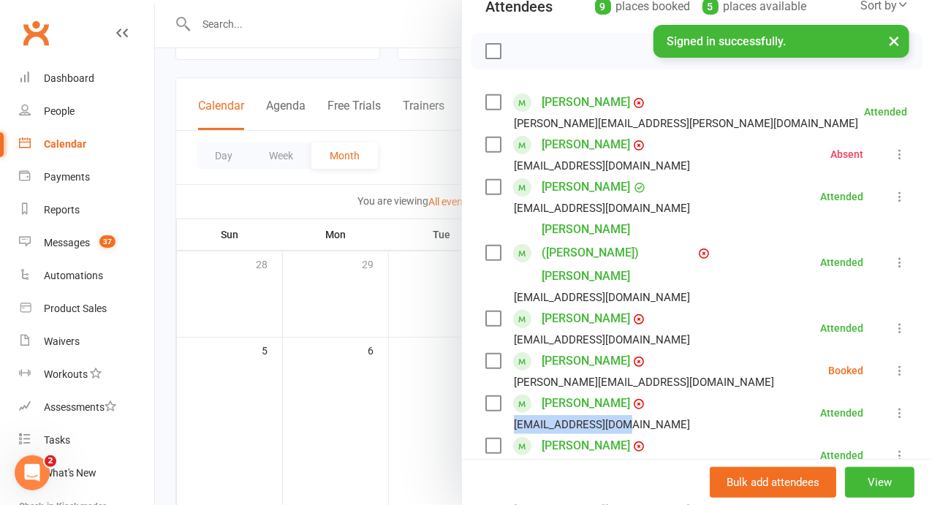
drag, startPoint x: 712, startPoint y: 396, endPoint x: 589, endPoint y: 392, distance: 122.9
click at [589, 415] on div "[EMAIL_ADDRESS][DOMAIN_NAME]" at bounding box center [591, 424] width 211 height 19
copy div "[EMAIL_ADDRESS][DOMAIN_NAME]"
